Goal: Task Accomplishment & Management: Manage account settings

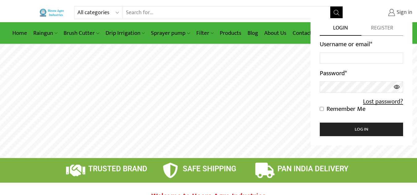
click at [402, 10] on span "Sign in" at bounding box center [403, 13] width 17 height 8
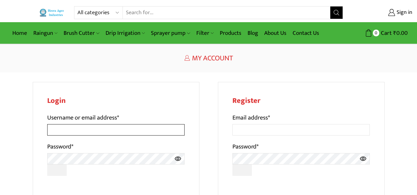
click at [73, 130] on input "Username or email address *" at bounding box center [116, 129] width 138 height 11
type input "[EMAIL_ADDRESS][DOMAIN_NAME]"
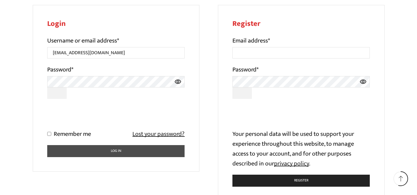
scroll to position [93, 0]
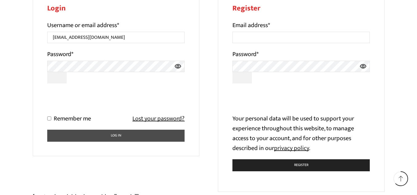
click at [114, 138] on button "Log in" at bounding box center [116, 136] width 138 height 12
